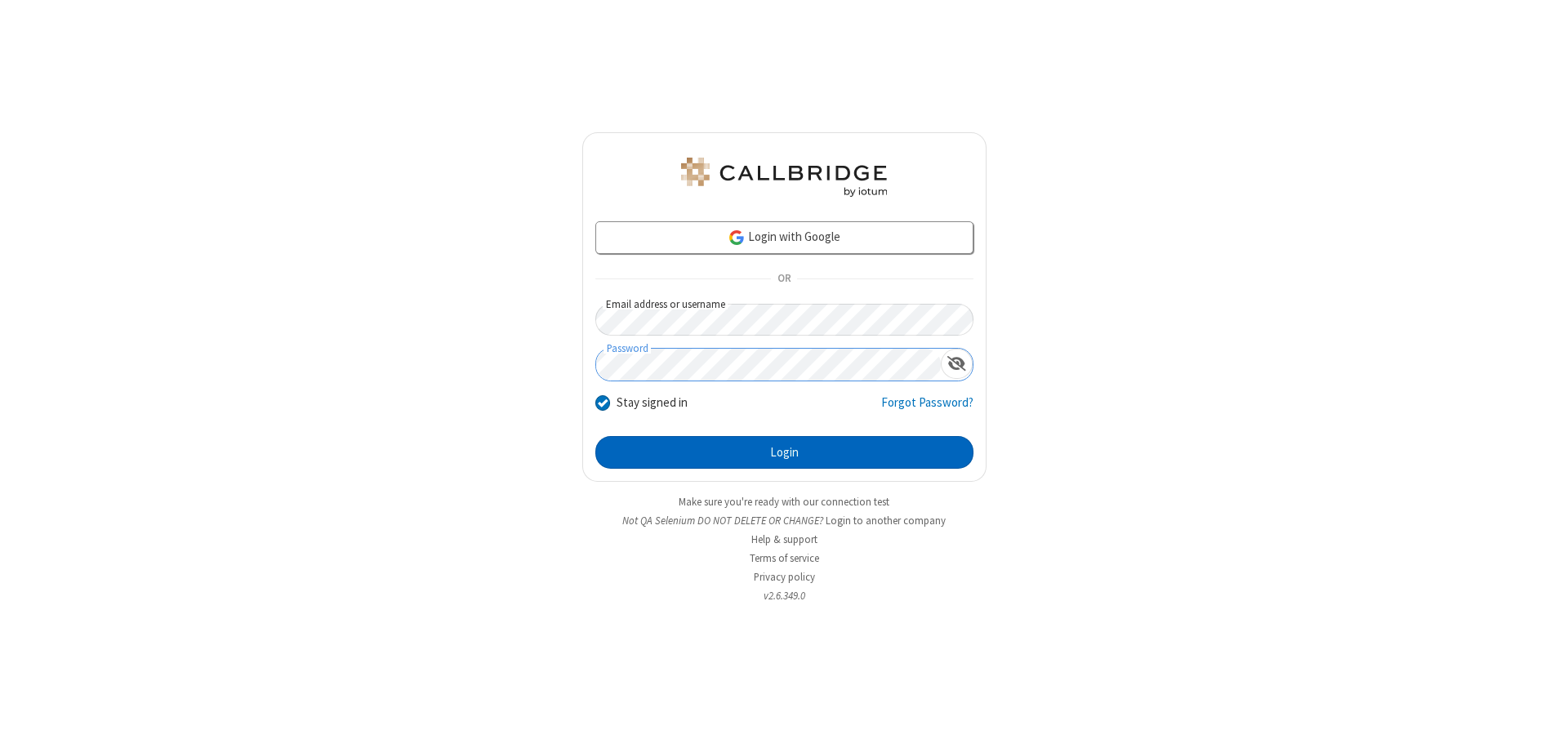
click at [784, 452] on button "Login" at bounding box center [784, 452] width 378 height 33
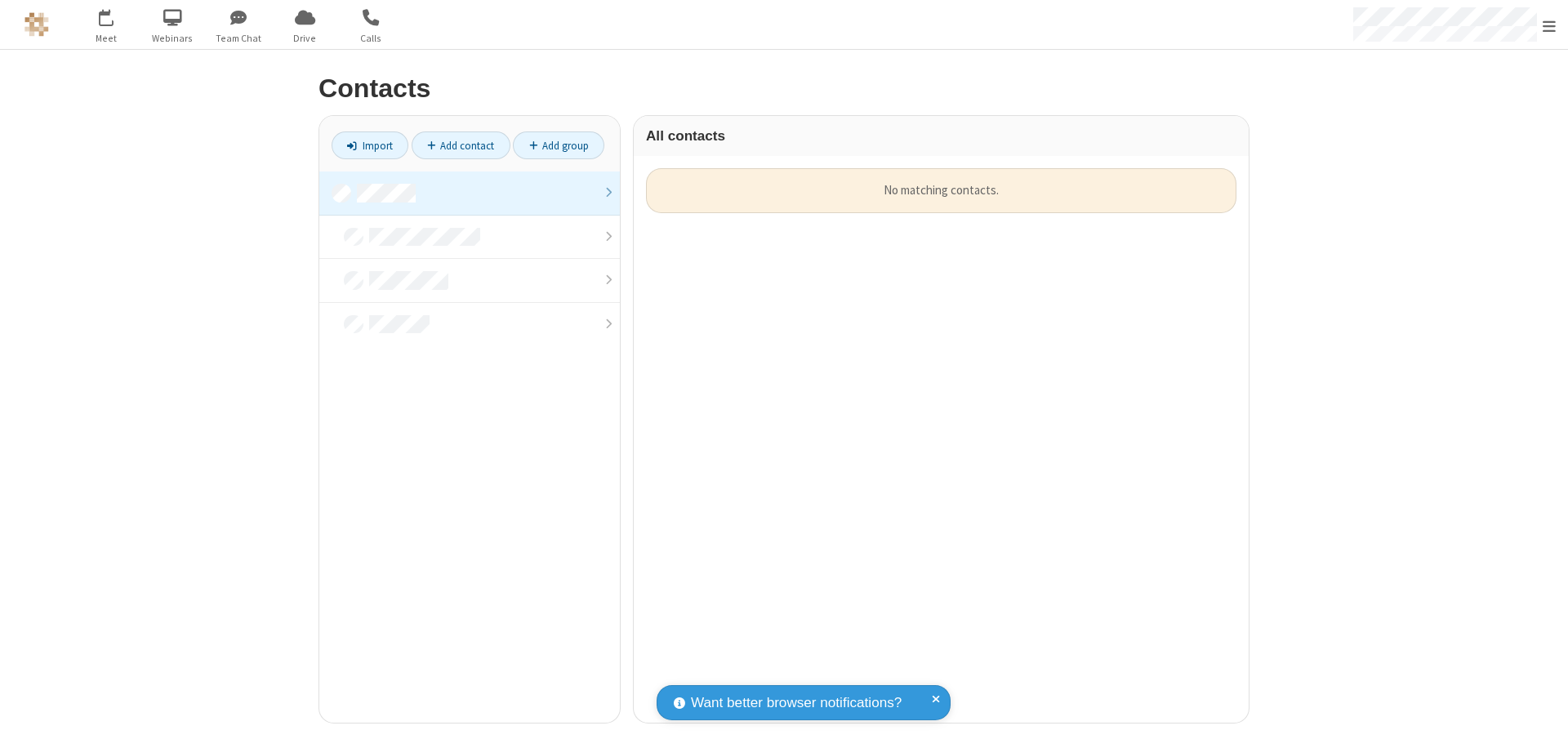
click at [470, 193] on link at bounding box center [469, 193] width 300 height 44
click at [461, 146] on link "Add contact" at bounding box center [461, 145] width 99 height 28
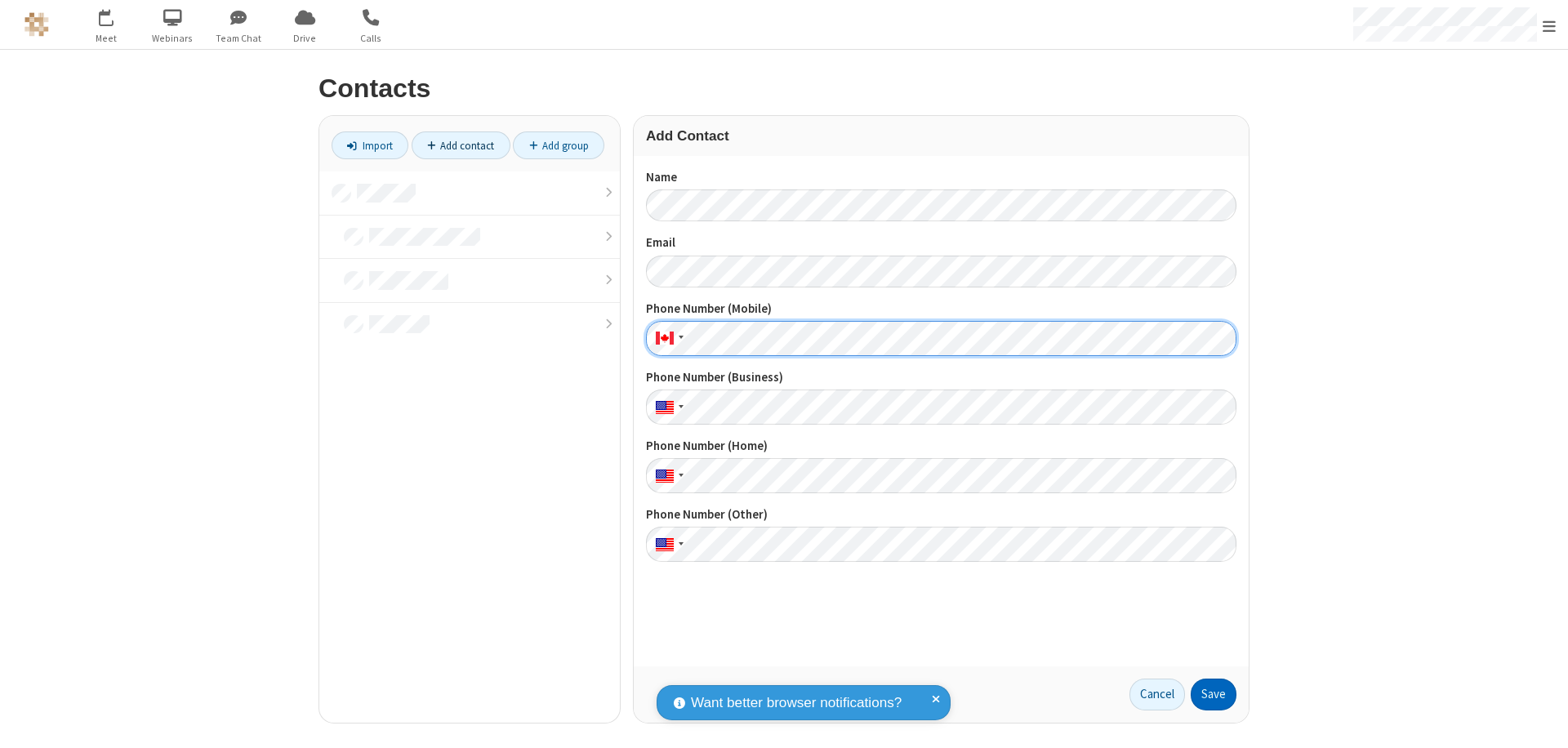
click at [1214, 694] on button "Save" at bounding box center [1213, 695] width 46 height 33
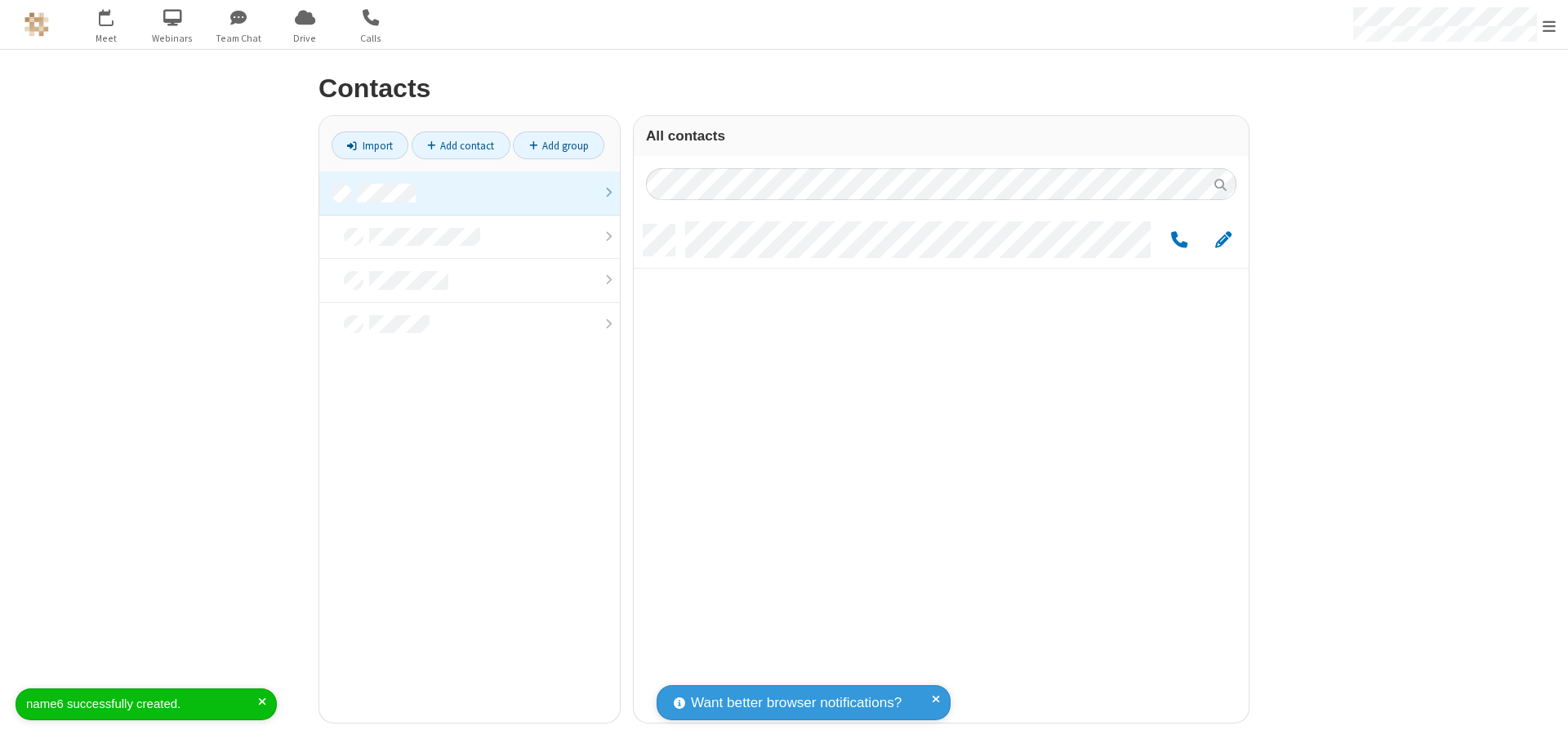
scroll to position [499, 603]
